Goal: Task Accomplishment & Management: Use online tool/utility

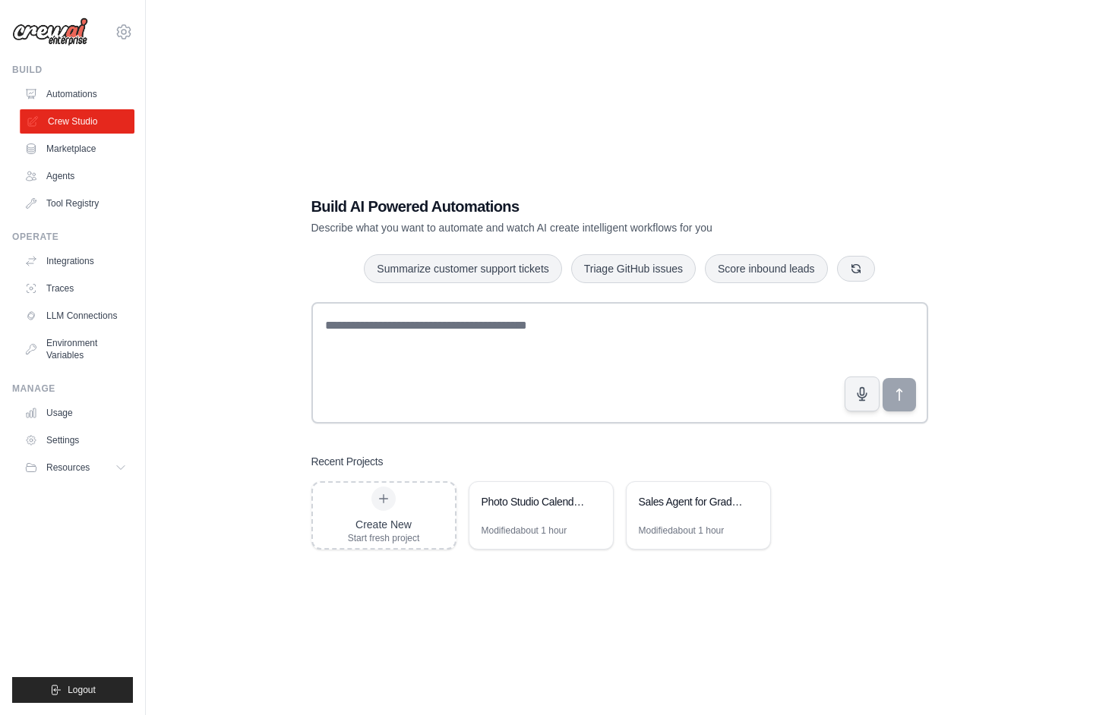
click at [68, 125] on link "Crew Studio" at bounding box center [77, 121] width 115 height 24
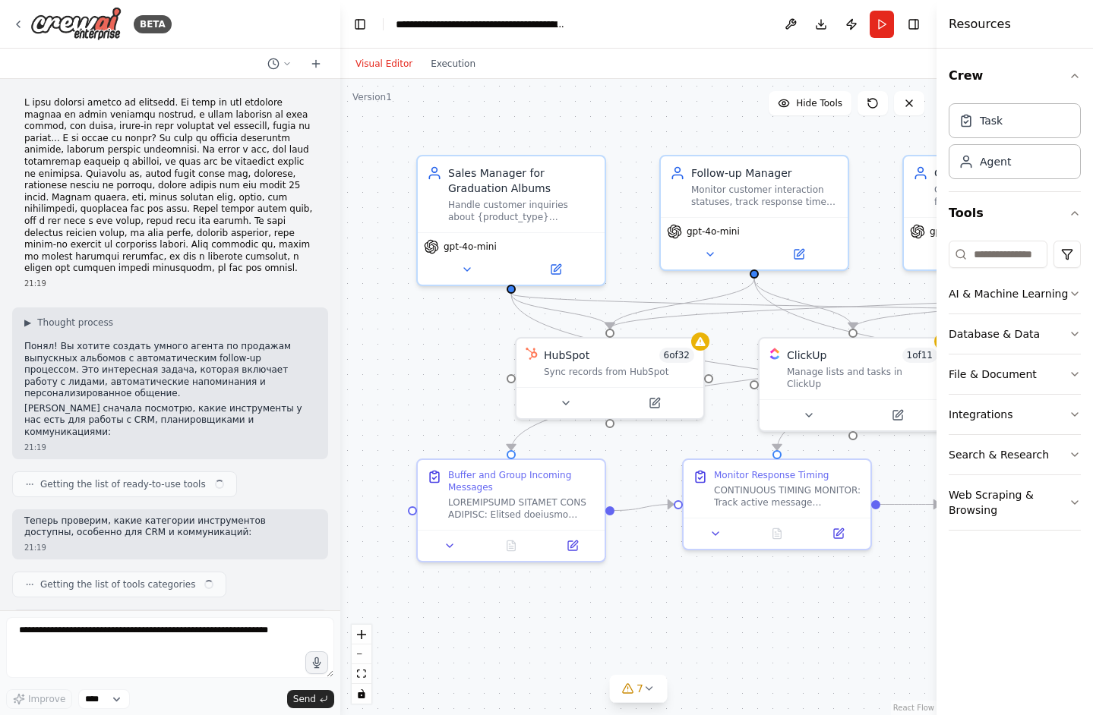
scroll to position [8270, 0]
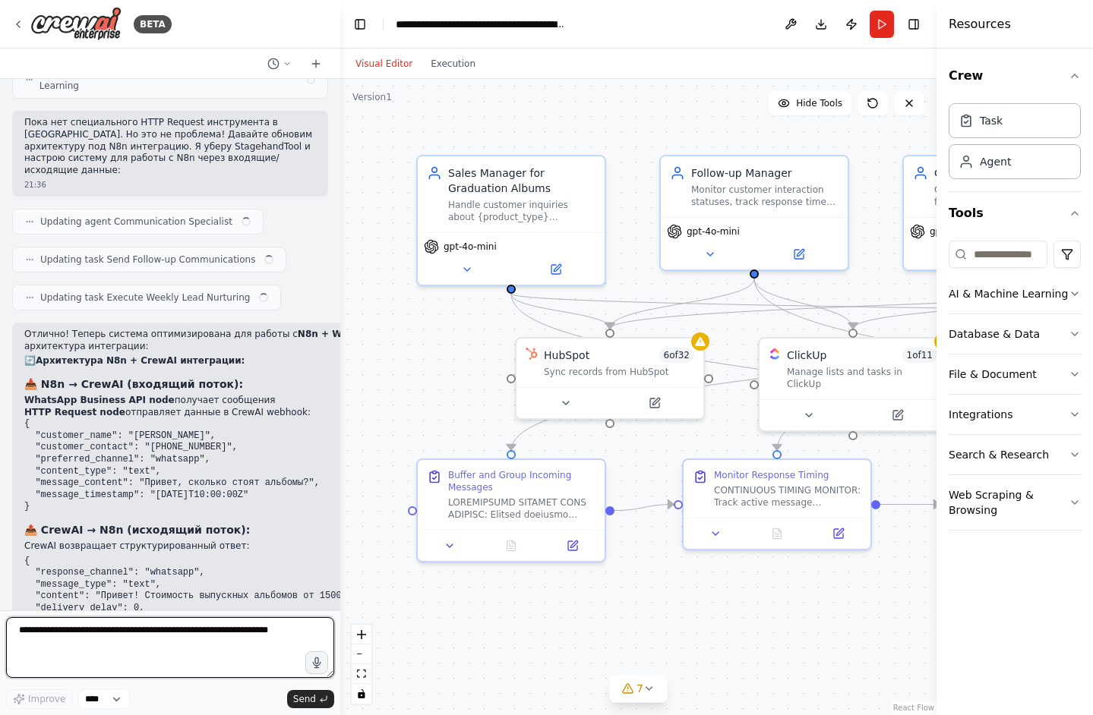
click at [162, 633] on textarea at bounding box center [170, 647] width 328 height 61
paste textarea "**********"
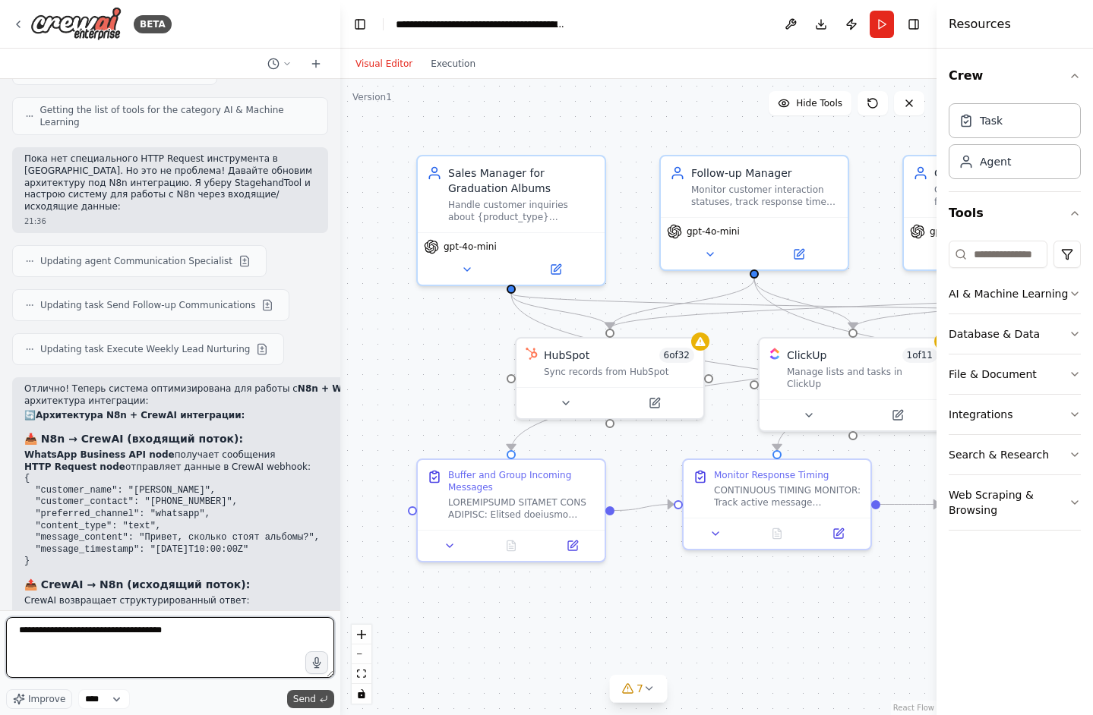
type textarea "**********"
click at [317, 700] on button "Send" at bounding box center [310, 699] width 47 height 18
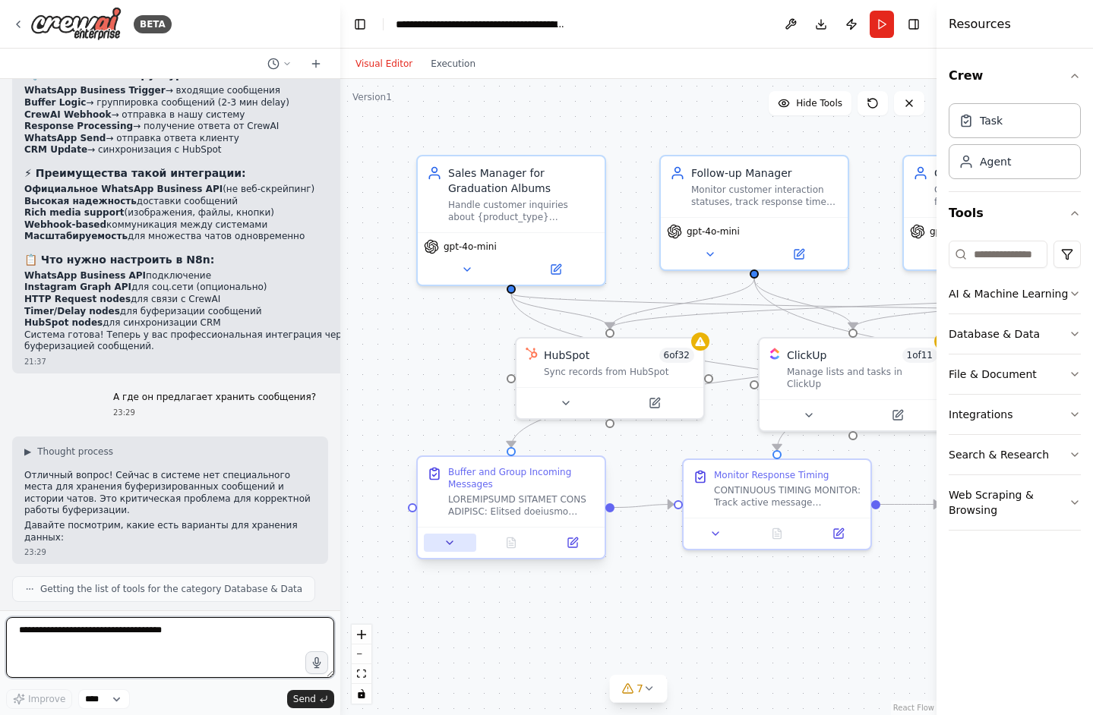
scroll to position [8928, 0]
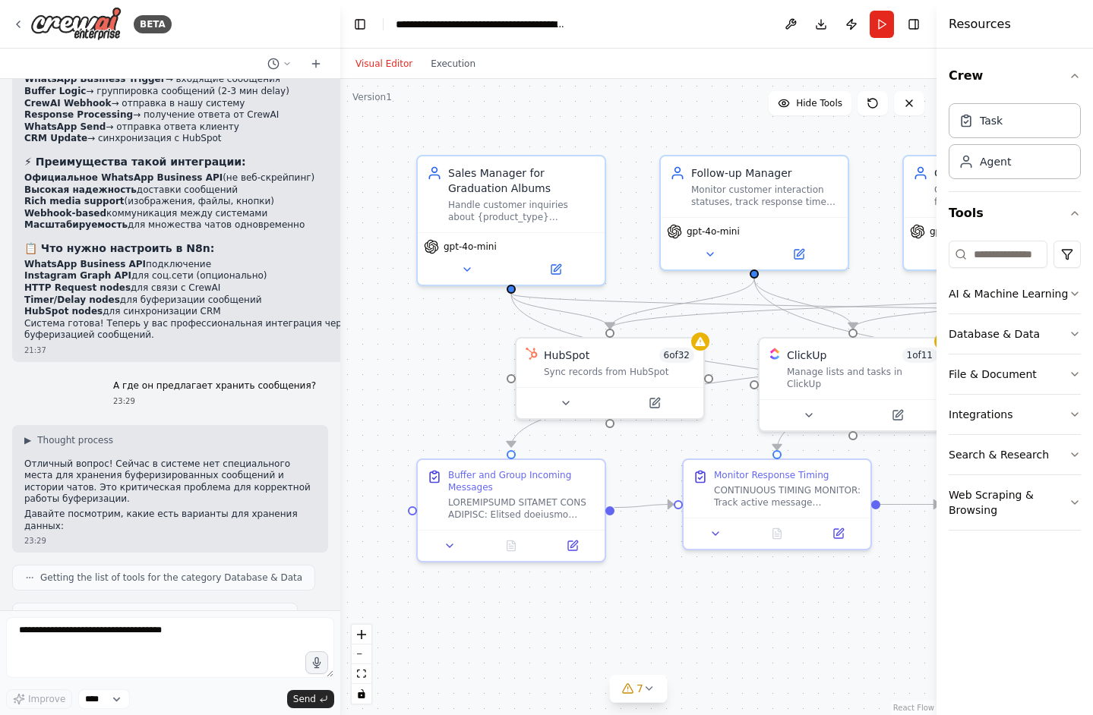
drag, startPoint x: 127, startPoint y: 423, endPoint x: 154, endPoint y: 440, distance: 32.4
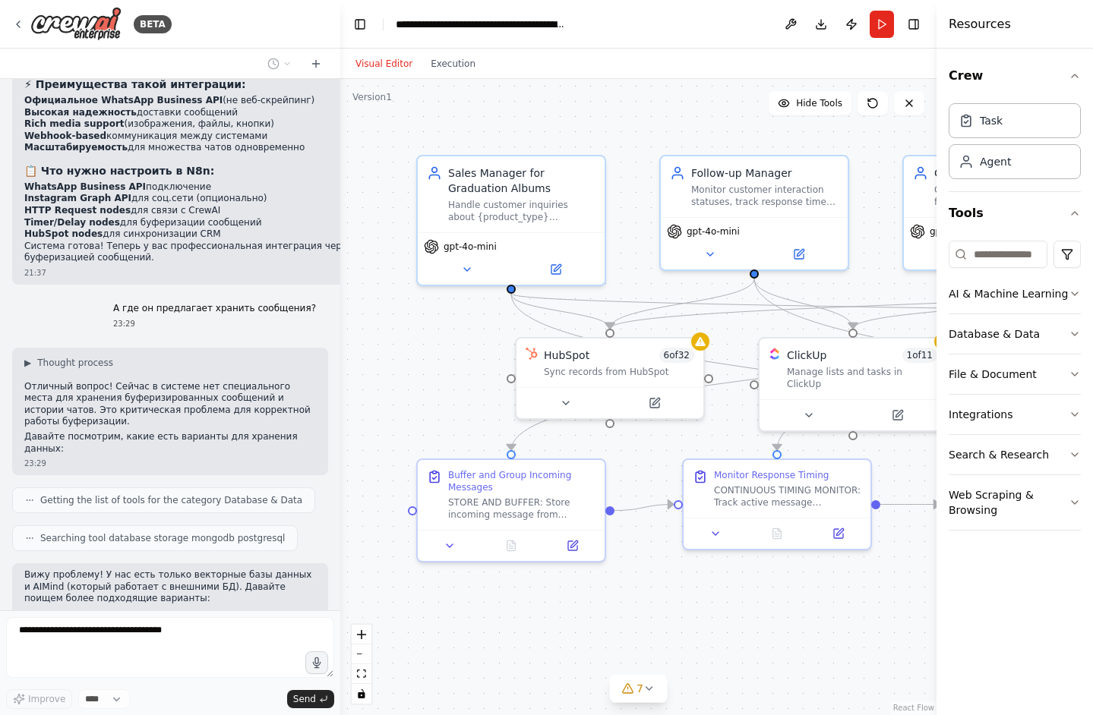
drag, startPoint x: 125, startPoint y: 350, endPoint x: 212, endPoint y: 350, distance: 87.3
copy strong "N8n + внешняя БД"
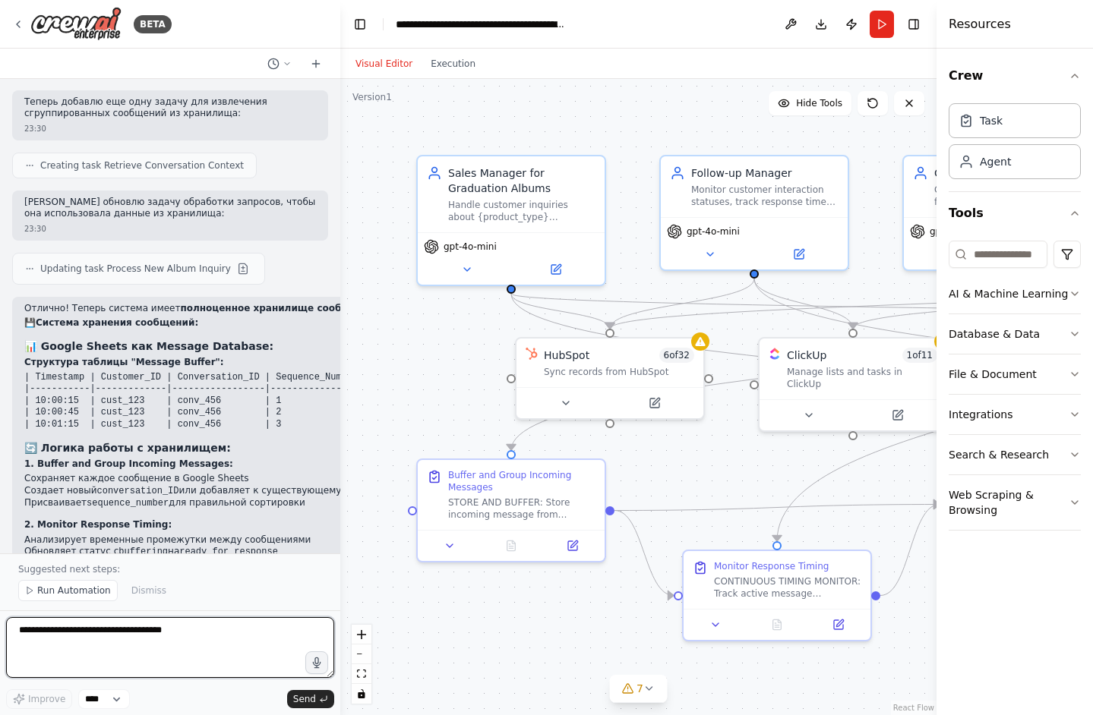
scroll to position [9893, 0]
click at [352, 657] on button "zoom out" at bounding box center [362, 655] width 20 height 20
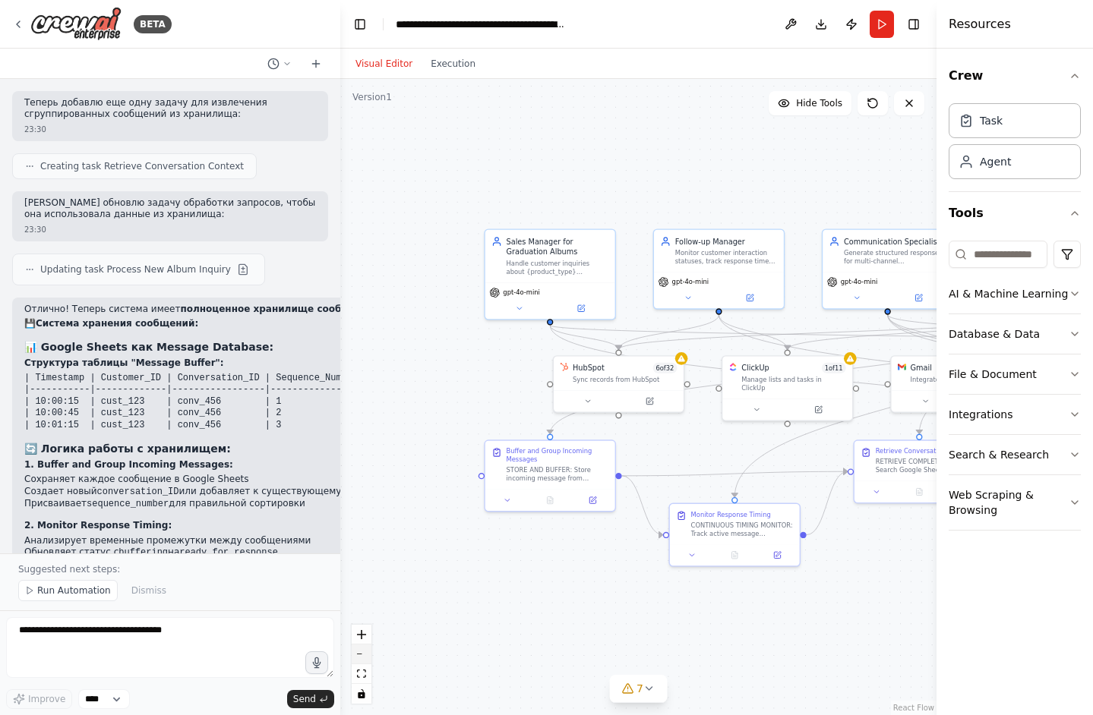
click at [352, 657] on button "zoom out" at bounding box center [362, 655] width 20 height 20
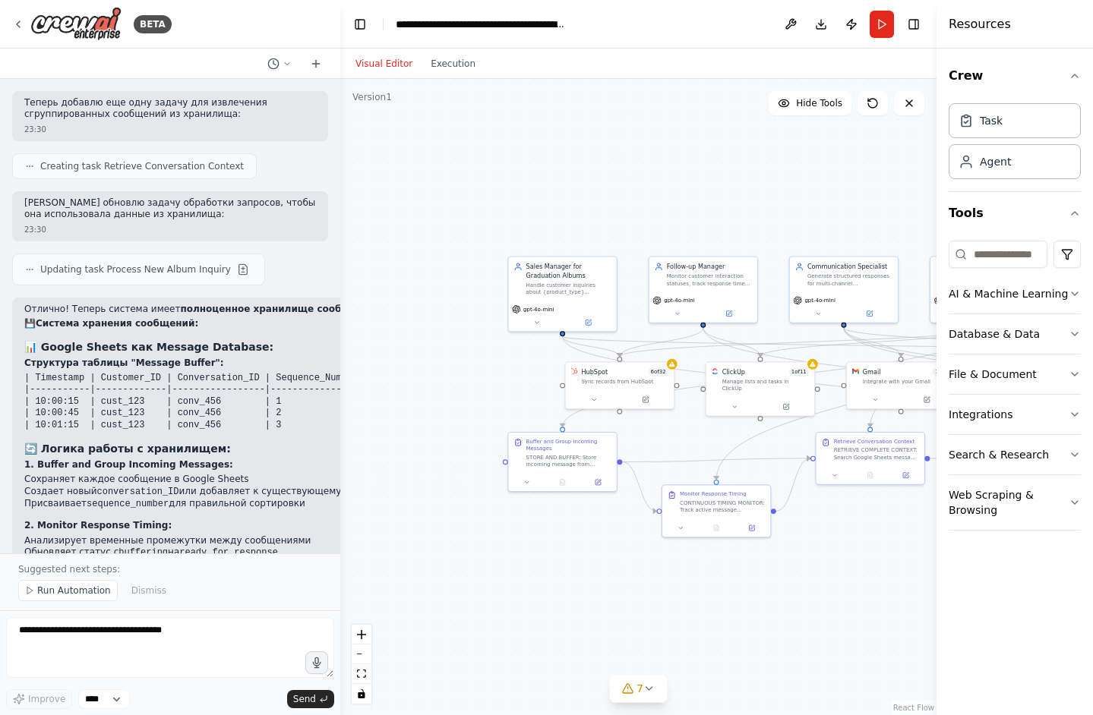
drag, startPoint x: 669, startPoint y: 582, endPoint x: 411, endPoint y: 576, distance: 258.2
click at [411, 576] on div ".deletable-edge-delete-btn { width: 20px; height: 20px; border: 0px solid #ffff…" at bounding box center [638, 397] width 596 height 636
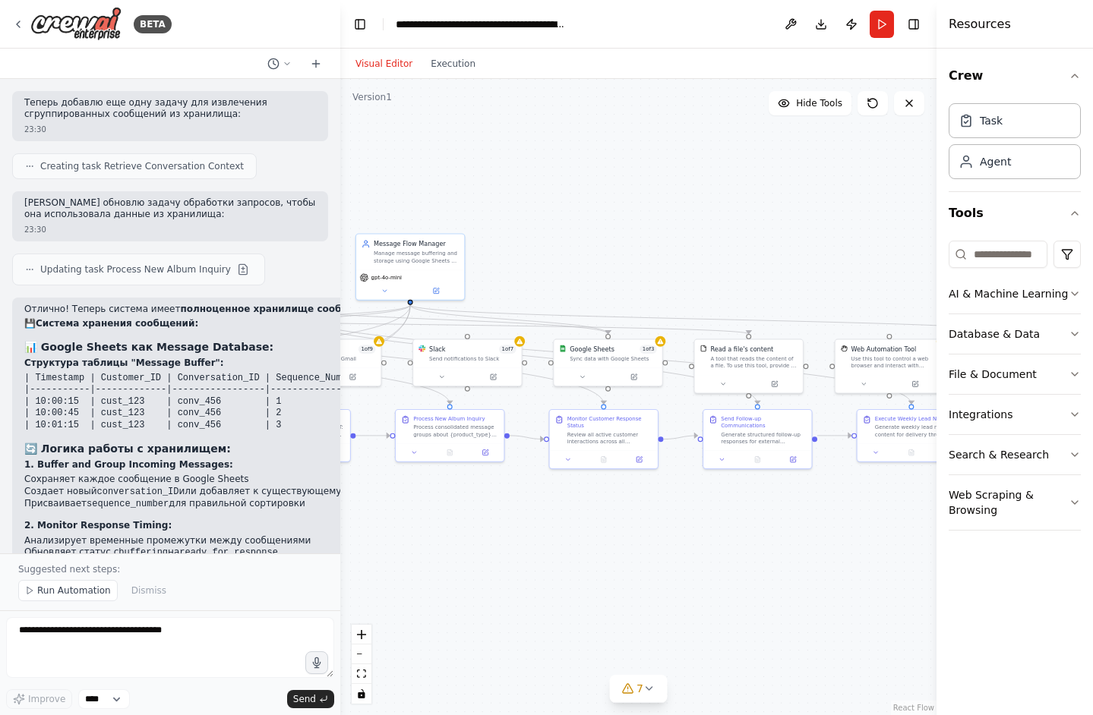
drag, startPoint x: 827, startPoint y: 544, endPoint x: 508, endPoint y: 527, distance: 319.3
click at [508, 527] on div ".deletable-edge-delete-btn { width: 20px; height: 20px; border: 0px solid #ffff…" at bounding box center [638, 397] width 596 height 636
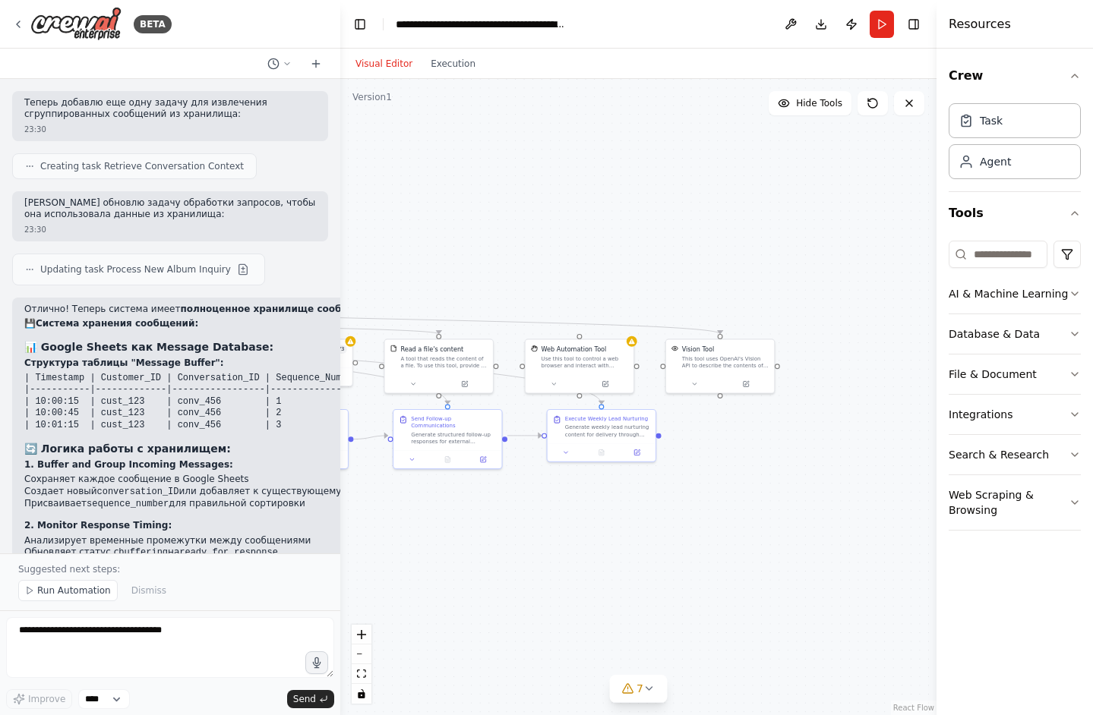
drag, startPoint x: 850, startPoint y: 549, endPoint x: 540, endPoint y: 549, distance: 309.8
click at [540, 549] on div ".deletable-edge-delete-btn { width: 20px; height: 20px; border: 0px solid #ffff…" at bounding box center [638, 397] width 596 height 636
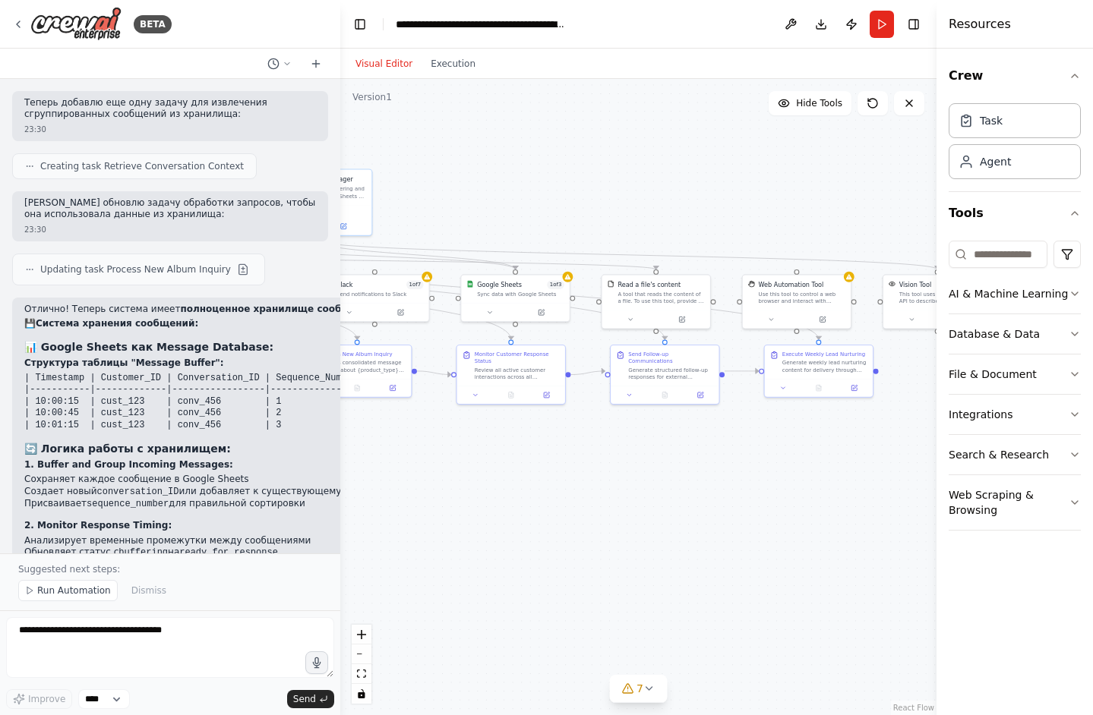
drag, startPoint x: 677, startPoint y: 468, endPoint x: 899, endPoint y: 401, distance: 232.3
click at [899, 401] on div ".deletable-edge-delete-btn { width: 20px; height: 20px; border: 0px solid #ffff…" at bounding box center [638, 397] width 596 height 636
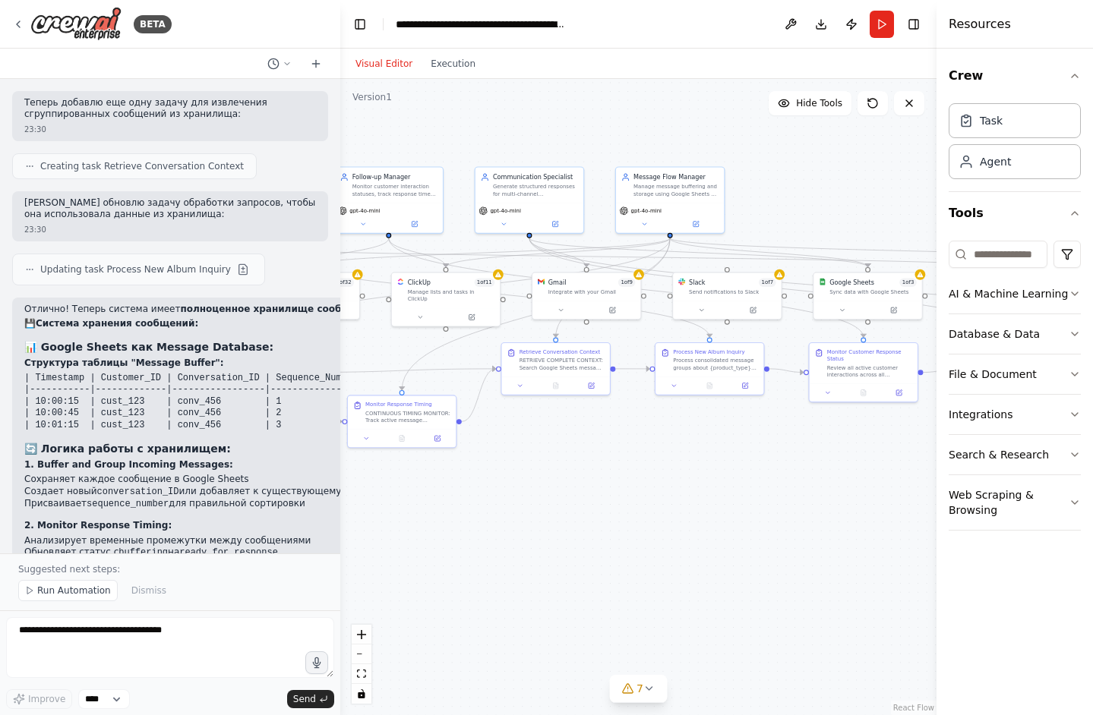
drag, startPoint x: 576, startPoint y: 538, endPoint x: 931, endPoint y: 538, distance: 354.6
click at [931, 538] on div "BETA 21:19 ▶ Thought process Понял! Вы хотите создать умного агента по продажам…" at bounding box center [546, 357] width 1093 height 715
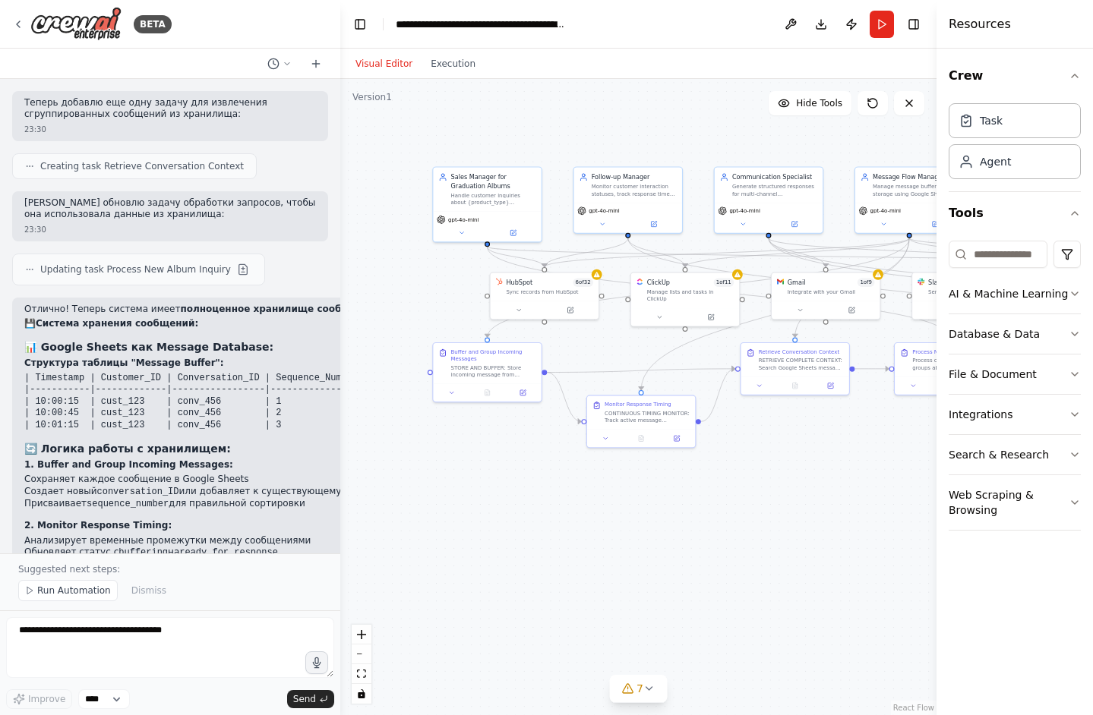
drag, startPoint x: 565, startPoint y: 545, endPoint x: 882, endPoint y: 545, distance: 316.6
click at [882, 545] on div ".deletable-edge-delete-btn { width: 20px; height: 20px; border: 0px solid #ffff…" at bounding box center [638, 397] width 596 height 636
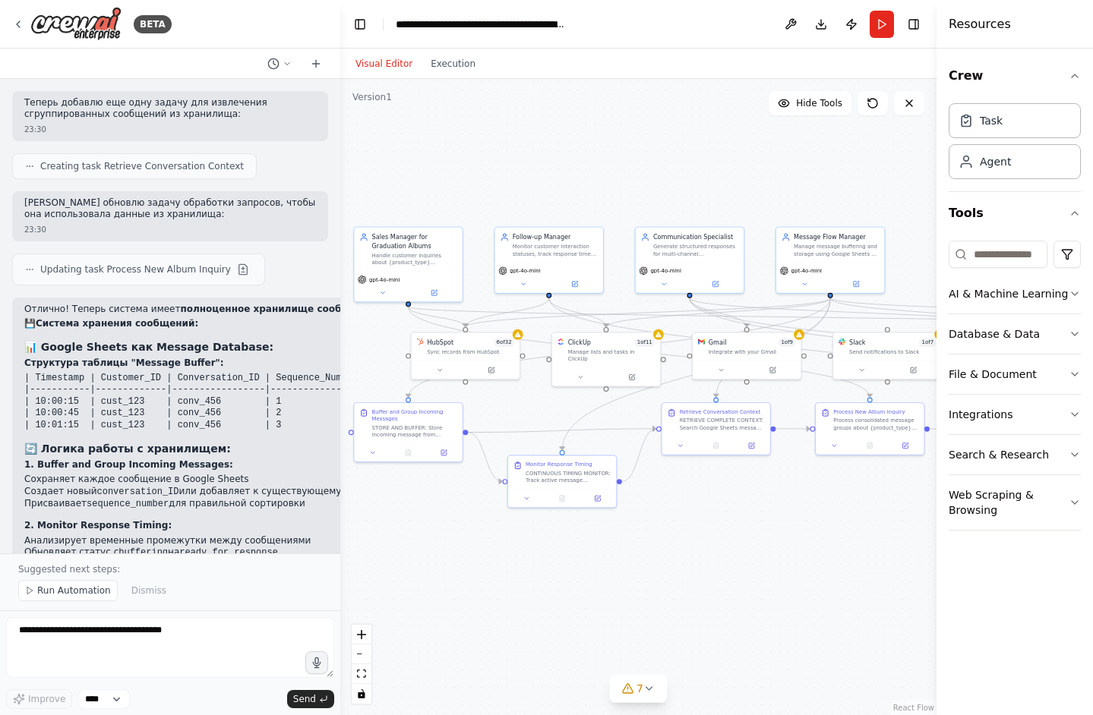
drag, startPoint x: 789, startPoint y: 496, endPoint x: 627, endPoint y: 558, distance: 173.3
click at [627, 558] on div ".deletable-edge-delete-btn { width: 20px; height: 20px; border: 0px solid #ffff…" at bounding box center [638, 397] width 596 height 636
